Goal: Information Seeking & Learning: Learn about a topic

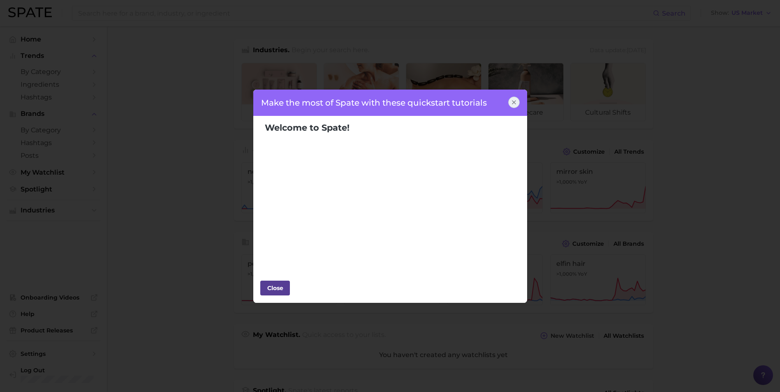
click at [272, 289] on div "Close" at bounding box center [275, 288] width 25 height 12
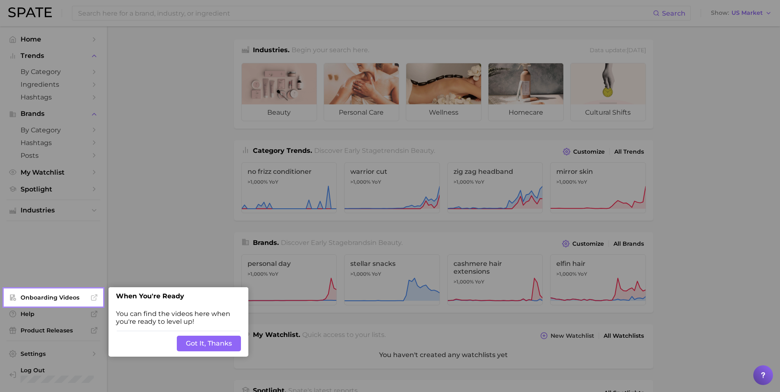
click at [196, 339] on button "Got It, Thanks" at bounding box center [209, 344] width 64 height 16
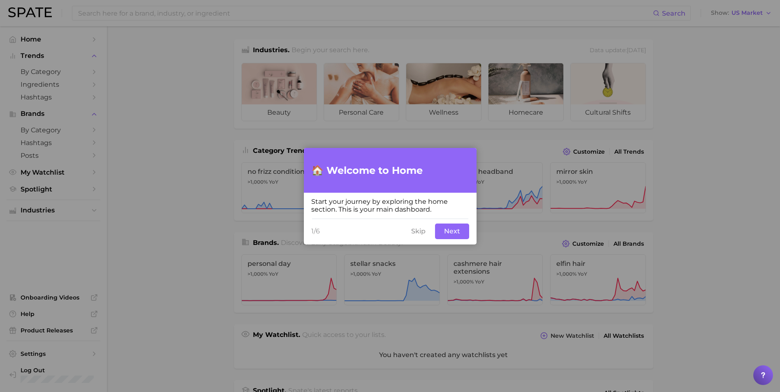
click at [411, 234] on button "Skip" at bounding box center [418, 232] width 24 height 16
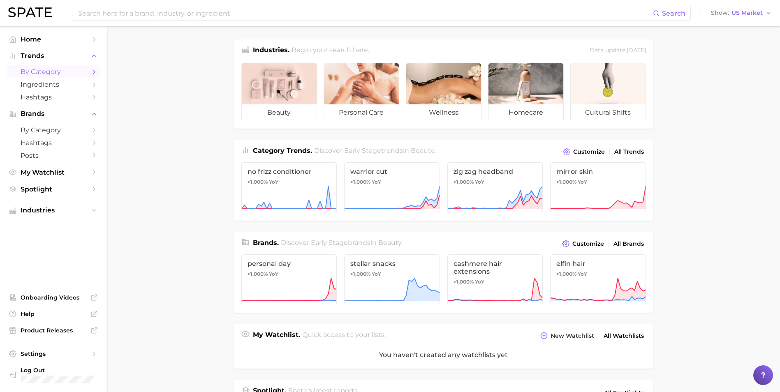
click at [54, 74] on span "by Category" at bounding box center [54, 72] width 66 height 8
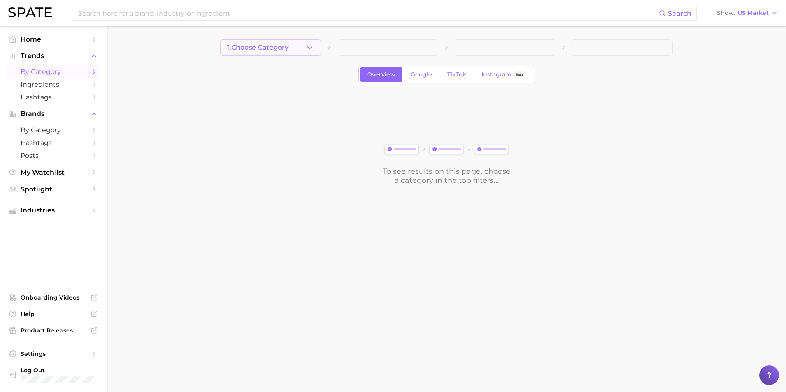
click at [304, 49] on button "1. Choose Category" at bounding box center [270, 47] width 101 height 16
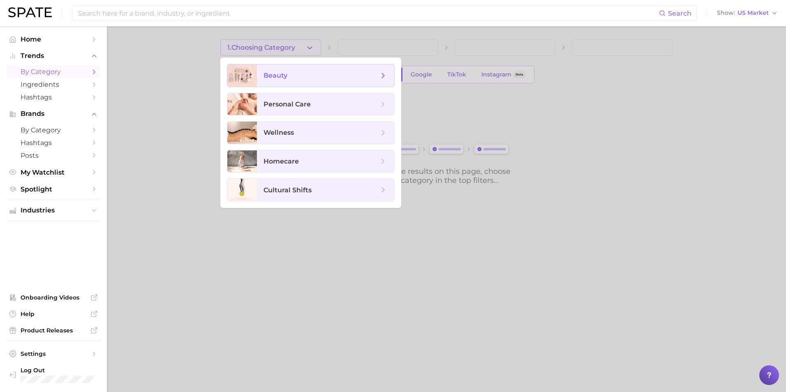
click at [315, 78] on span "beauty" at bounding box center [320, 75] width 115 height 9
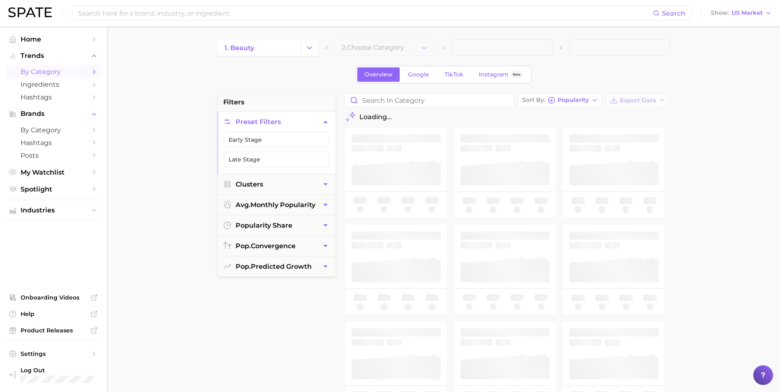
click at [392, 56] on div "1. beauty 2. Choose Category Overview Google TikTok Instagram Beta filters Pres…" at bounding box center [443, 323] width 452 height 569
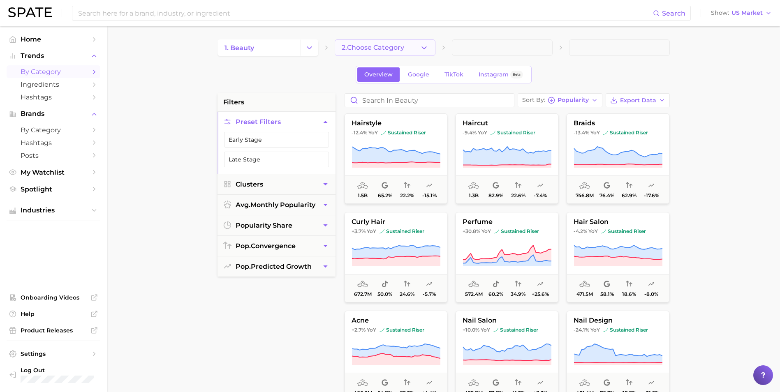
click at [397, 51] on span "2. Choose Category" at bounding box center [372, 47] width 62 height 7
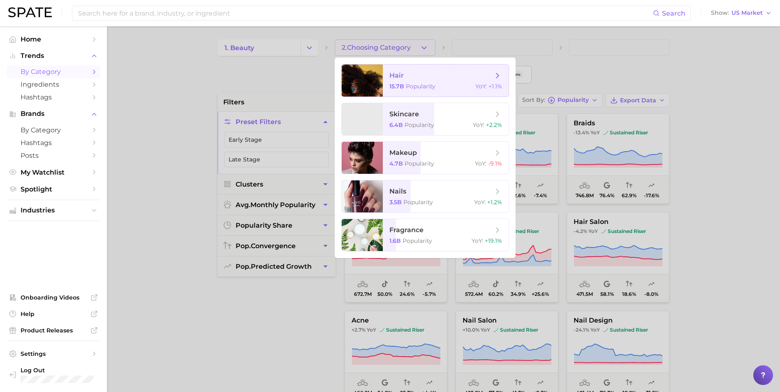
click at [402, 77] on span "hair" at bounding box center [396, 76] width 14 height 8
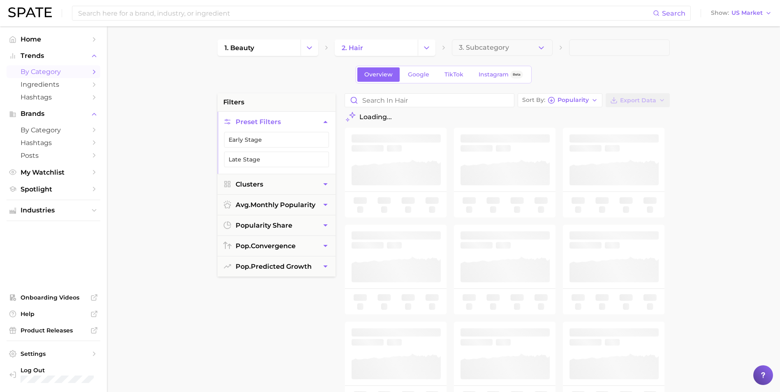
click at [511, 52] on button "3. Subcategory" at bounding box center [502, 47] width 101 height 16
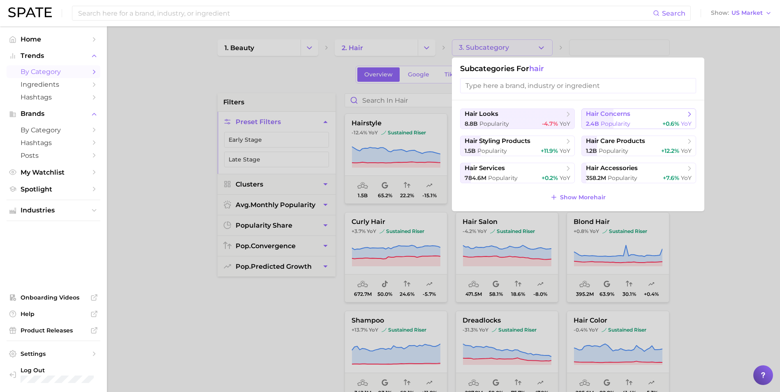
click at [631, 126] on div "2.4b Popularity +0.6% YoY" at bounding box center [639, 124] width 106 height 8
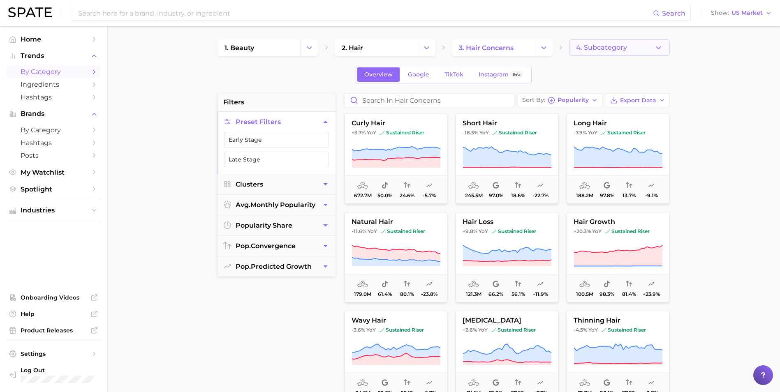
click at [604, 55] on button "4. Subcategory" at bounding box center [619, 47] width 101 height 16
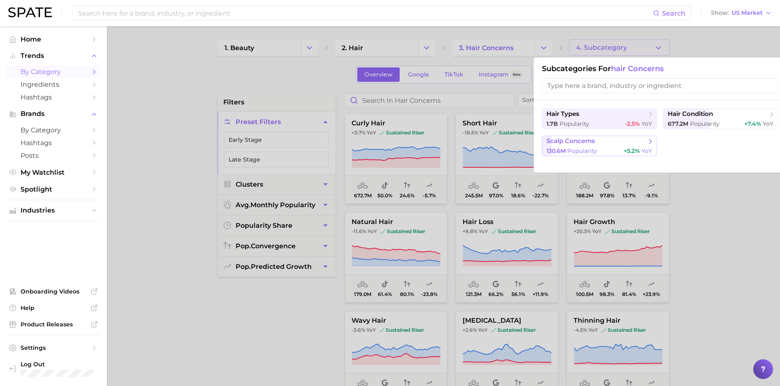
click at [616, 150] on div "130.6m Popularity +5.2% YoY" at bounding box center [599, 151] width 106 height 8
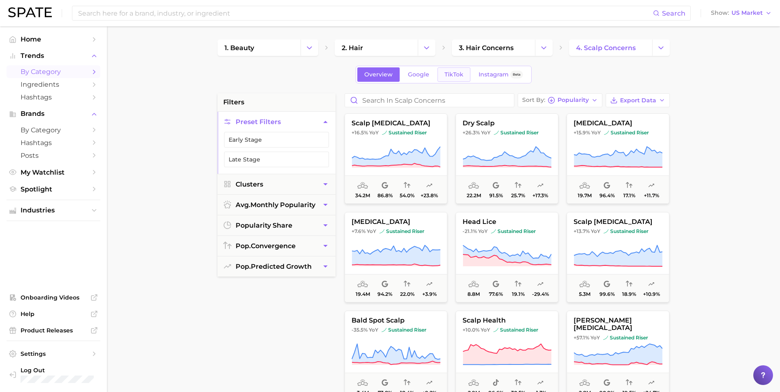
click at [454, 73] on span "TikTok" at bounding box center [453, 74] width 19 height 7
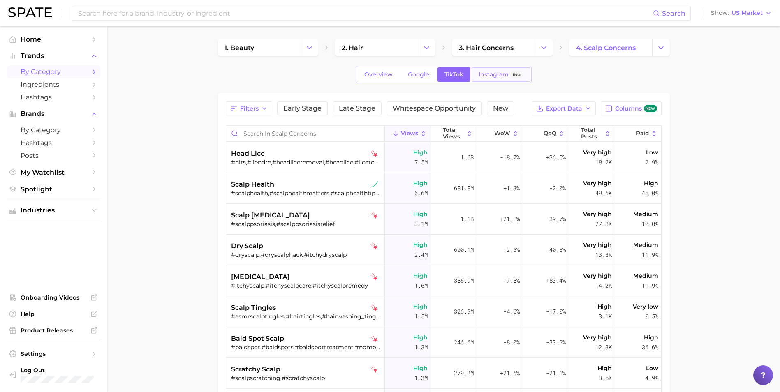
click at [483, 74] on span "Instagram" at bounding box center [493, 74] width 30 height 7
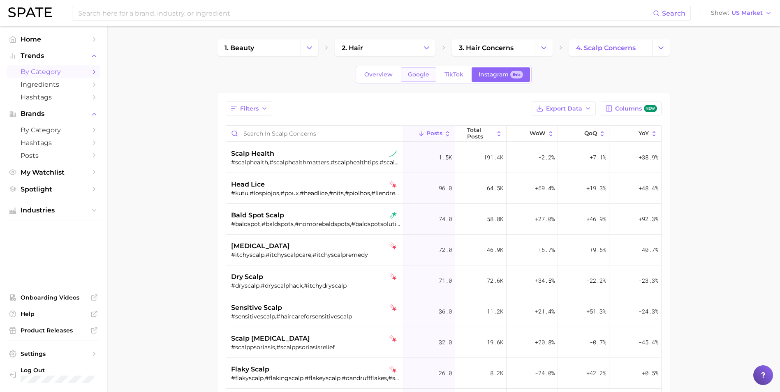
click at [408, 70] on link "Google" at bounding box center [418, 74] width 35 height 14
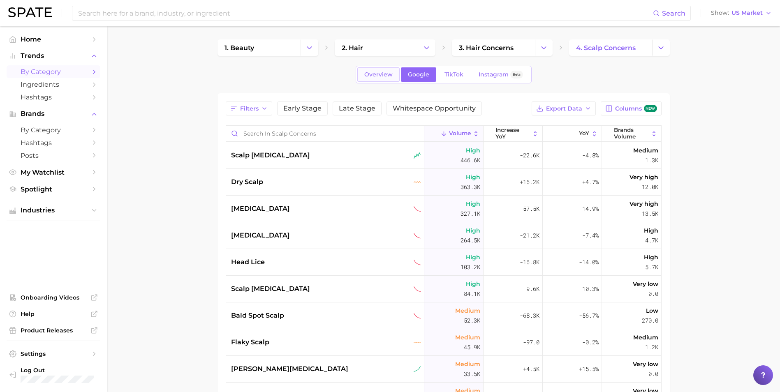
click at [374, 74] on span "Overview" at bounding box center [378, 74] width 28 height 7
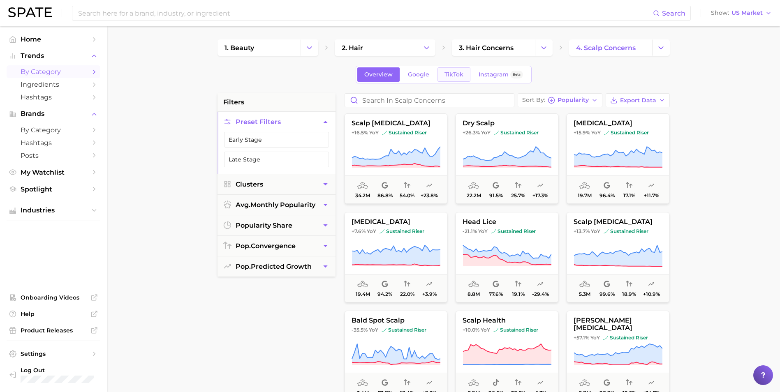
click at [454, 76] on span "TikTok" at bounding box center [453, 74] width 19 height 7
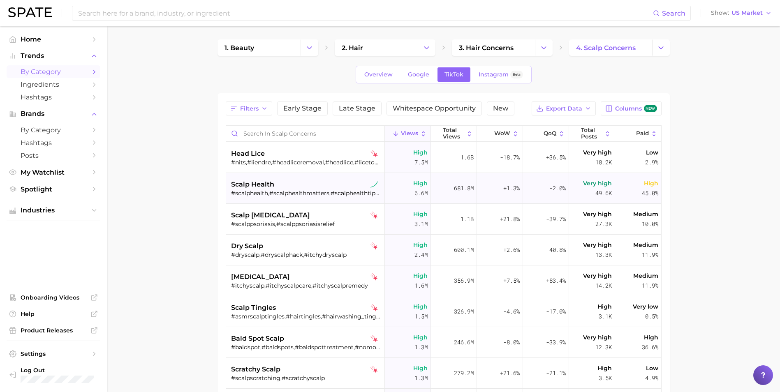
click at [308, 185] on div "scalp health" at bounding box center [306, 185] width 150 height 10
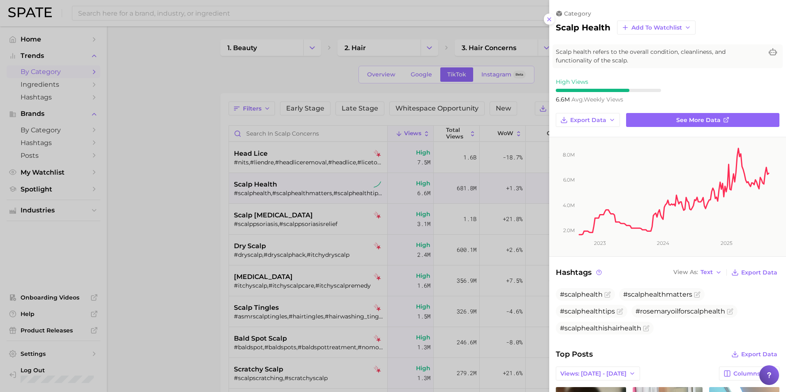
click at [189, 323] on div at bounding box center [393, 196] width 786 height 392
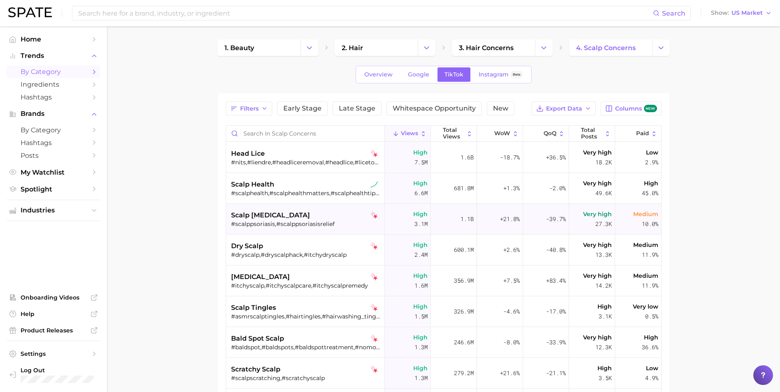
click at [298, 220] on div "scalp [MEDICAL_DATA]" at bounding box center [306, 215] width 150 height 10
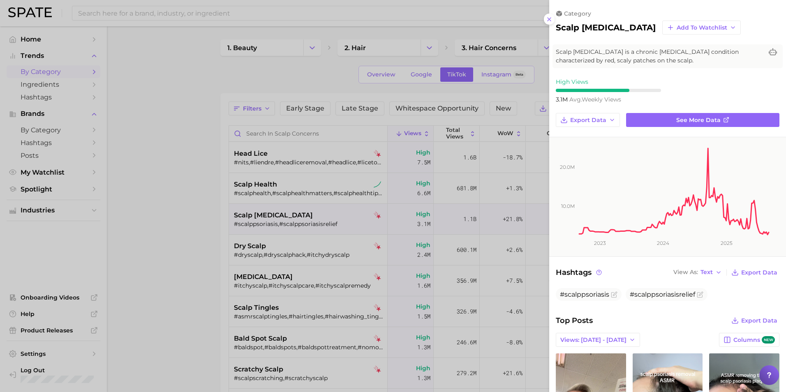
click at [314, 282] on div at bounding box center [393, 196] width 786 height 392
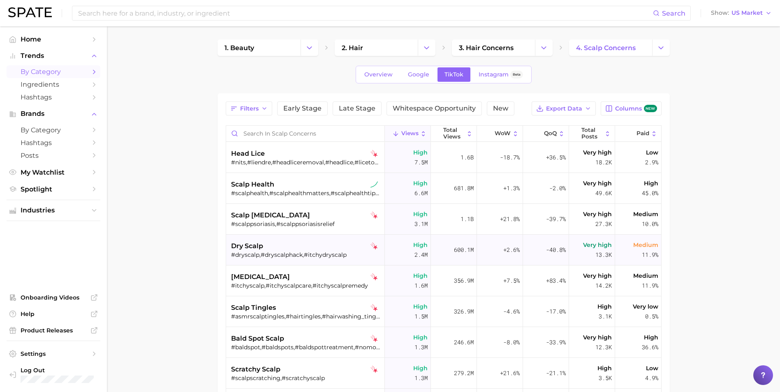
click at [321, 247] on div "dry scalp" at bounding box center [306, 246] width 150 height 10
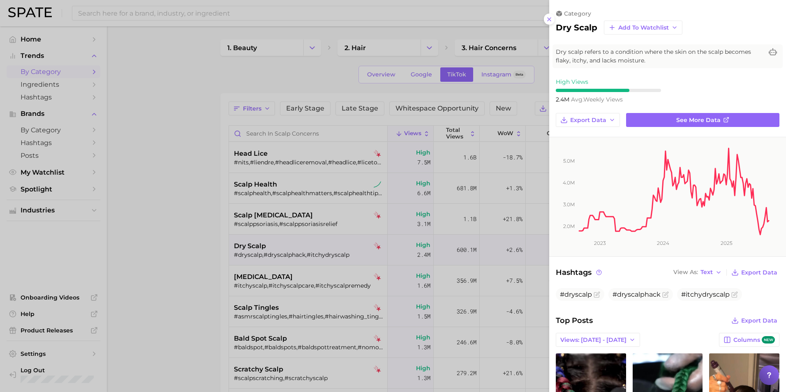
click at [178, 308] on div at bounding box center [393, 196] width 786 height 392
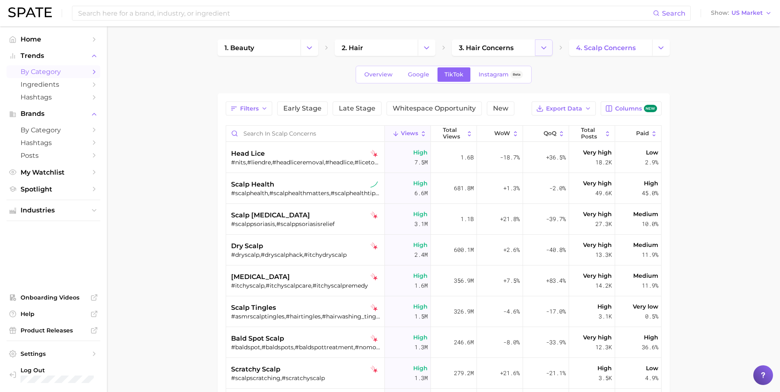
click at [545, 46] on icon "Change Category" at bounding box center [543, 48] width 9 height 9
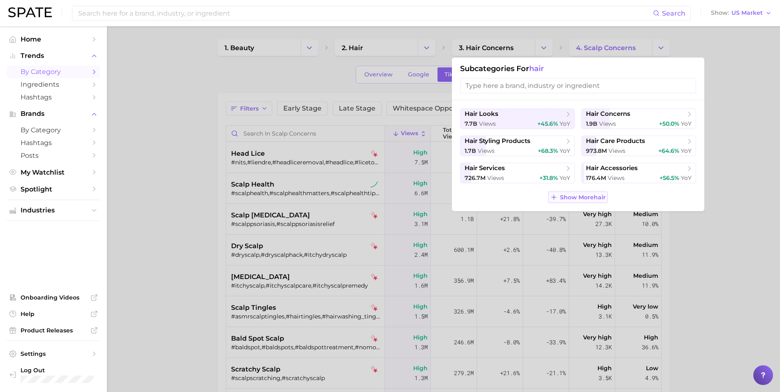
click at [577, 192] on button "Show More hair" at bounding box center [578, 197] width 60 height 12
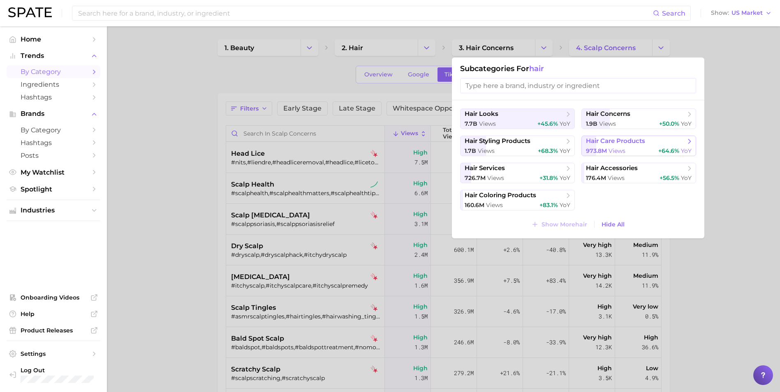
click at [617, 150] on span "views" at bounding box center [616, 150] width 17 height 7
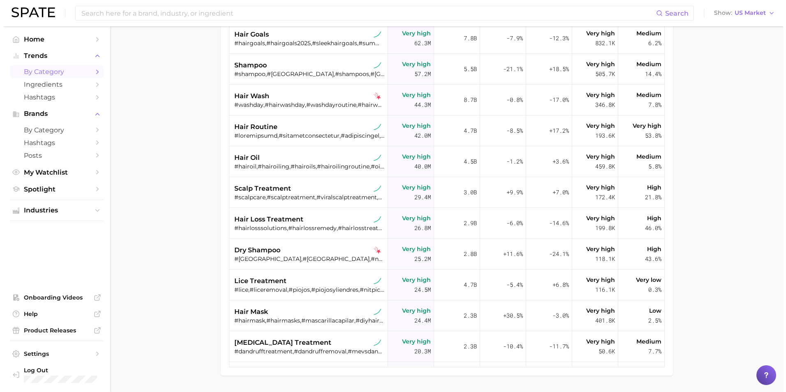
scroll to position [164, 0]
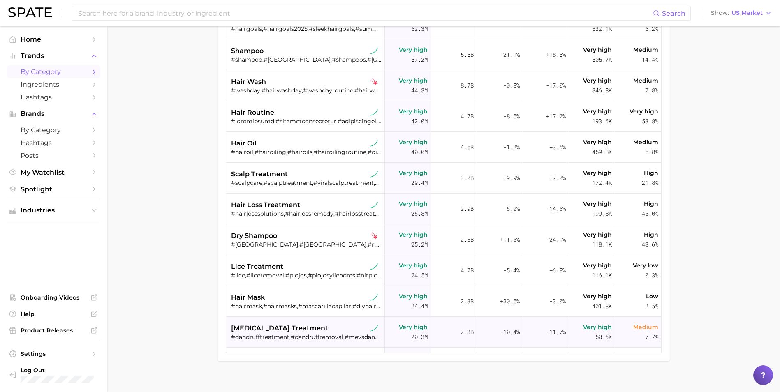
click at [319, 332] on div "[MEDICAL_DATA] treatment" at bounding box center [306, 328] width 150 height 10
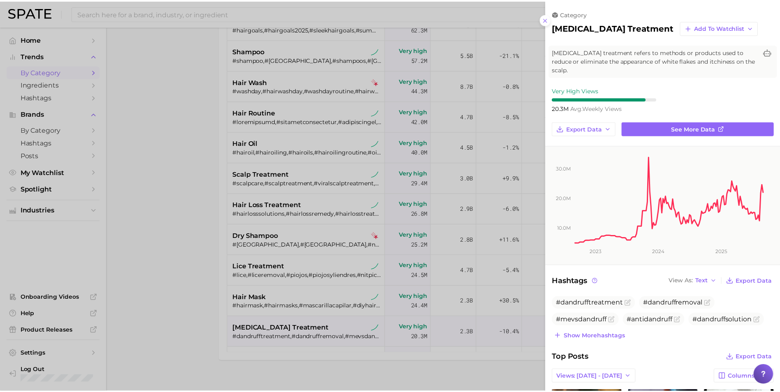
scroll to position [0, 0]
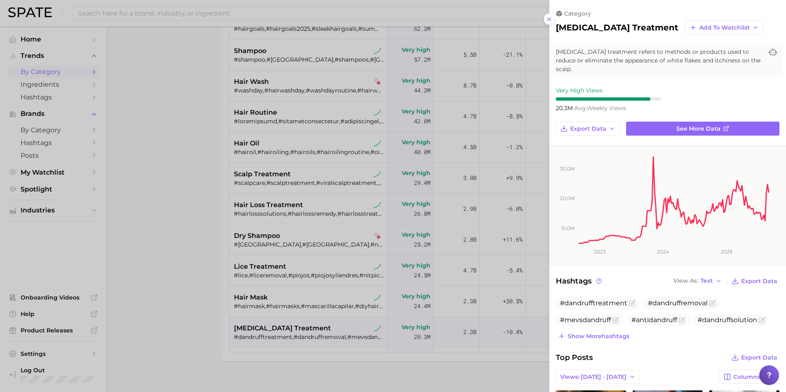
click at [466, 368] on div at bounding box center [393, 196] width 786 height 392
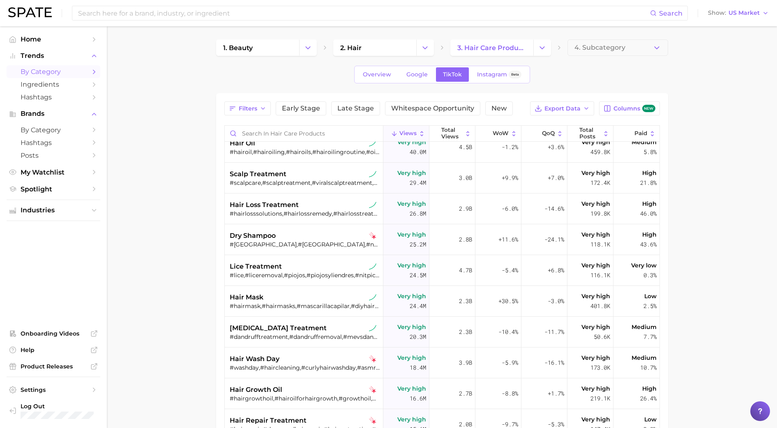
scroll to position [164, 0]
